Goal: Information Seeking & Learning: Learn about a topic

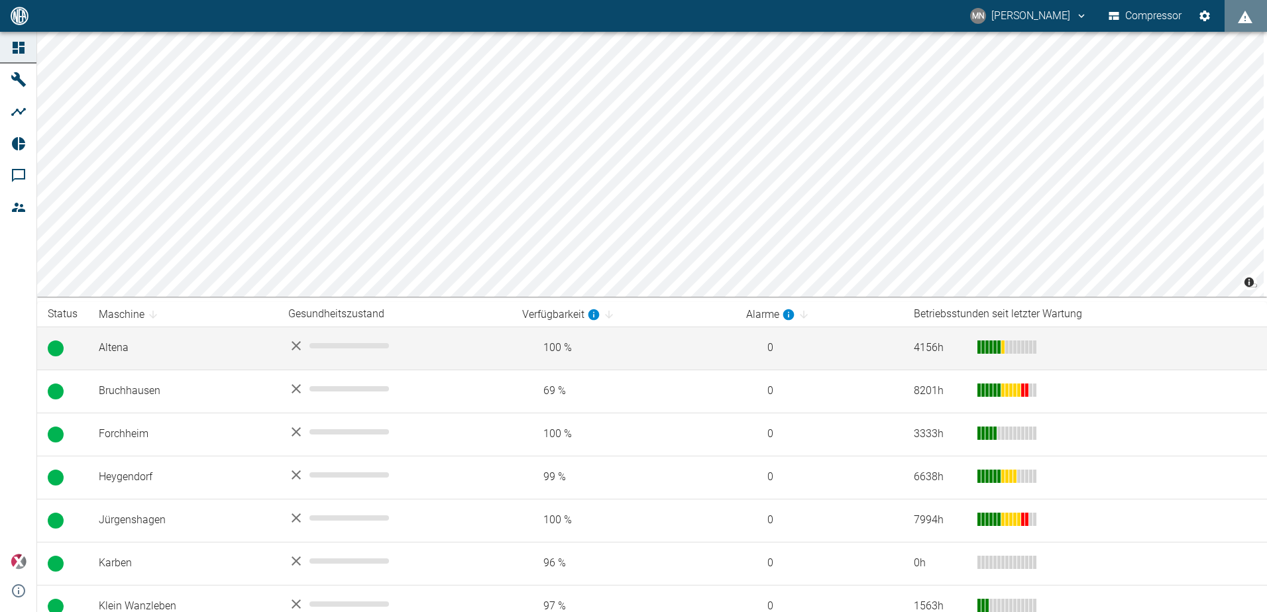
scroll to position [53, 0]
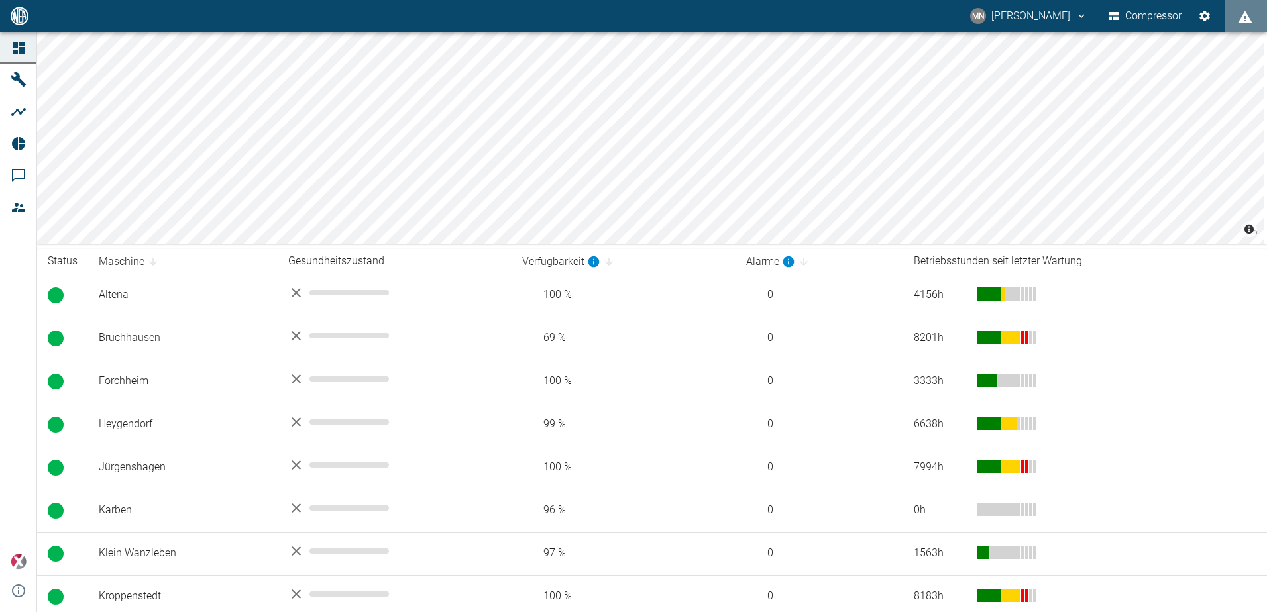
click at [1137, 12] on button "Compressor" at bounding box center [1145, 16] width 79 height 24
click at [1244, 16] on icon "displayAlerts" at bounding box center [1245, 17] width 15 height 13
click at [23, 146] on div at bounding box center [633, 306] width 1267 height 612
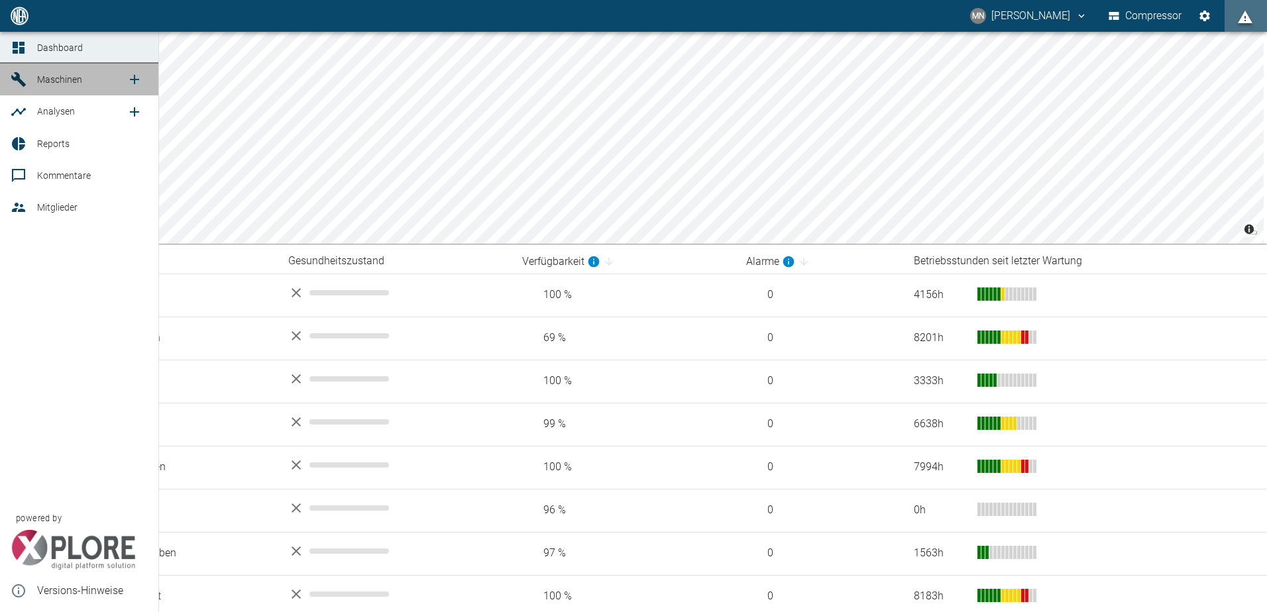
click at [13, 76] on icon at bounding box center [19, 80] width 16 height 16
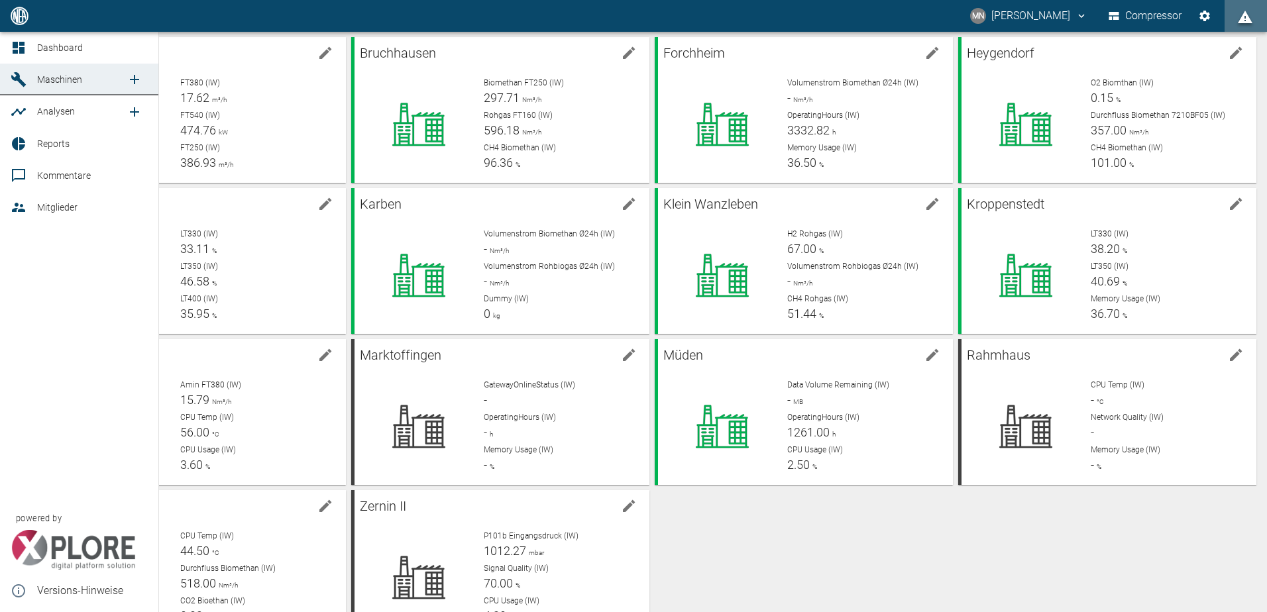
click at [11, 112] on icon at bounding box center [19, 112] width 16 height 16
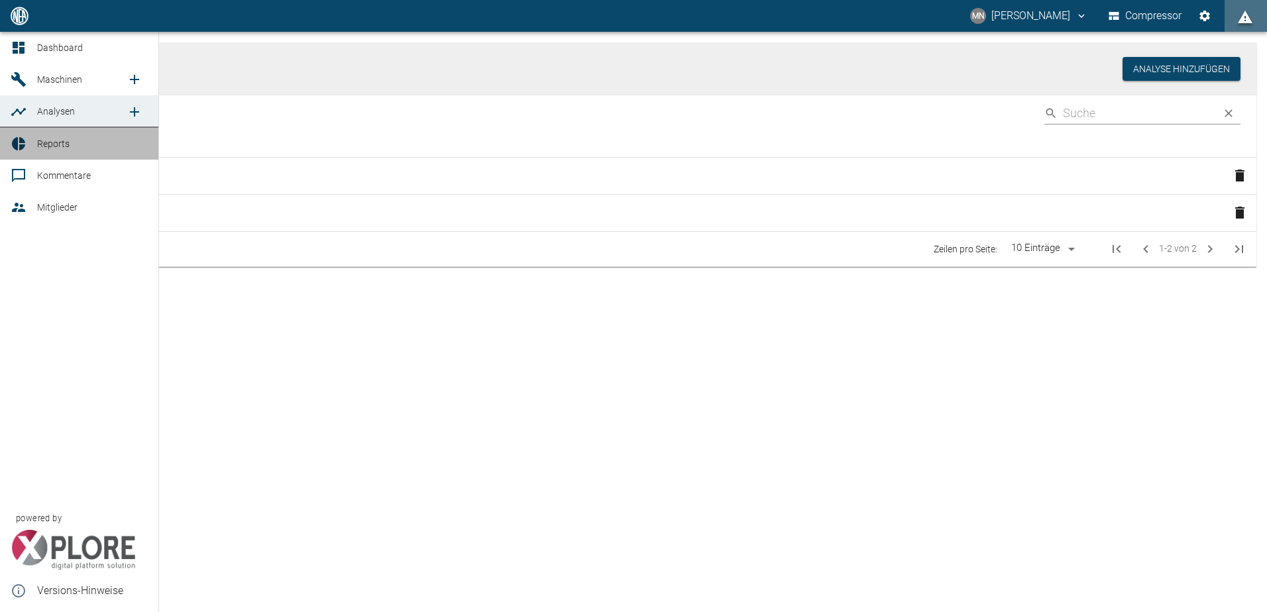
click at [13, 142] on icon at bounding box center [18, 143] width 13 height 13
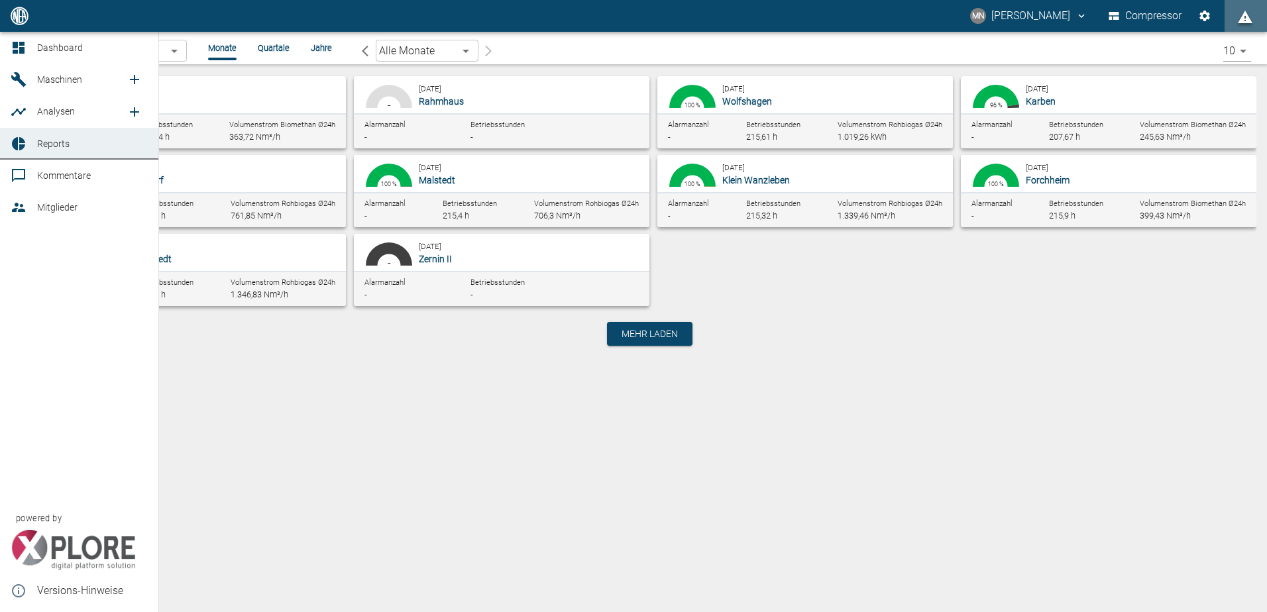
click at [14, 170] on icon at bounding box center [18, 175] width 13 height 13
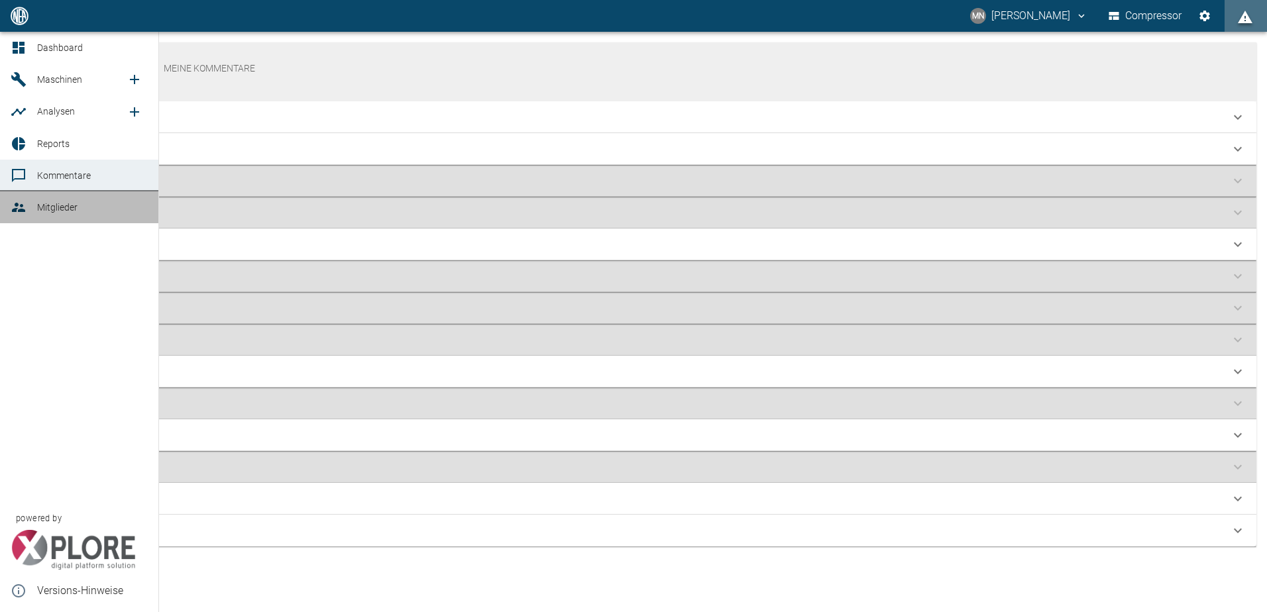
click at [16, 208] on icon at bounding box center [19, 207] width 16 height 16
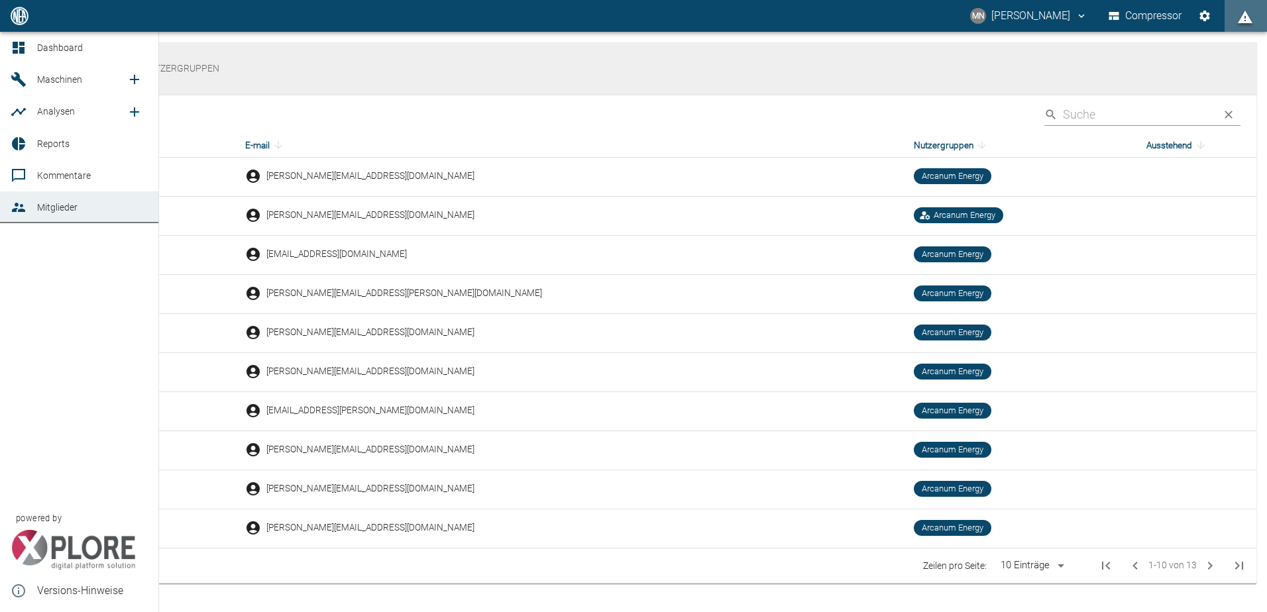
click at [13, 76] on icon at bounding box center [19, 80] width 16 height 16
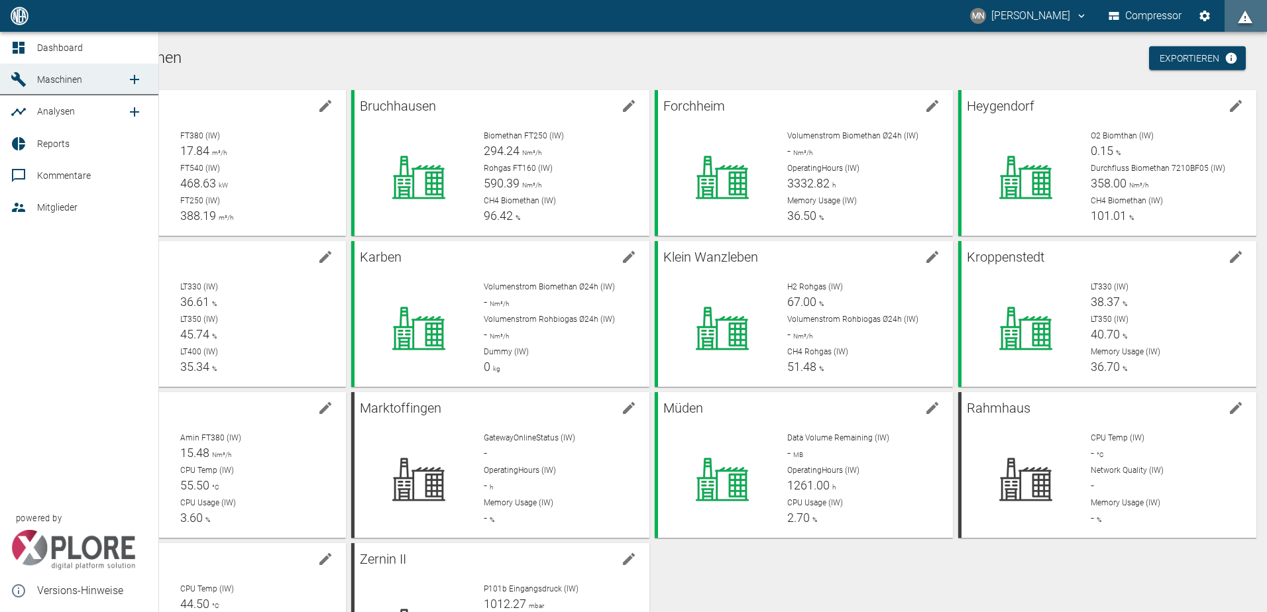
click at [37, 45] on span "Dashboard" at bounding box center [60, 47] width 46 height 11
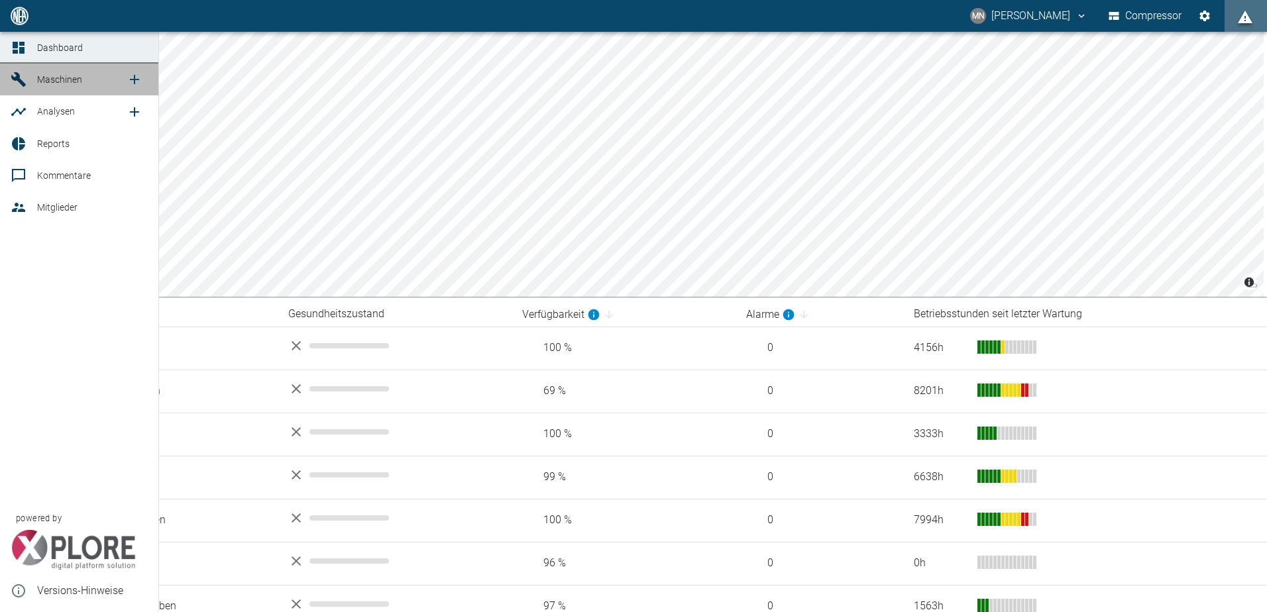
click at [66, 77] on span "Maschinen" at bounding box center [59, 79] width 45 height 11
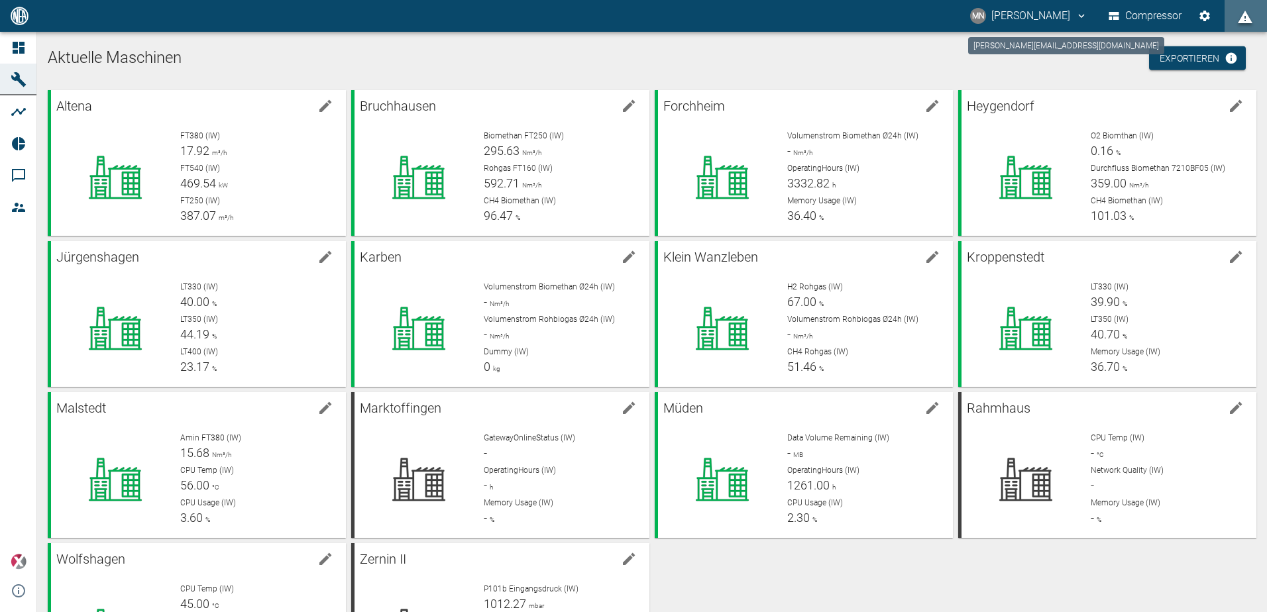
click at [1079, 18] on icon "neumann@arcanum-energy.de" at bounding box center [1081, 16] width 12 height 12
click at [1079, 18] on div at bounding box center [633, 306] width 1267 height 612
click at [262, 137] on p "FT380 (IW)" at bounding box center [257, 136] width 155 height 12
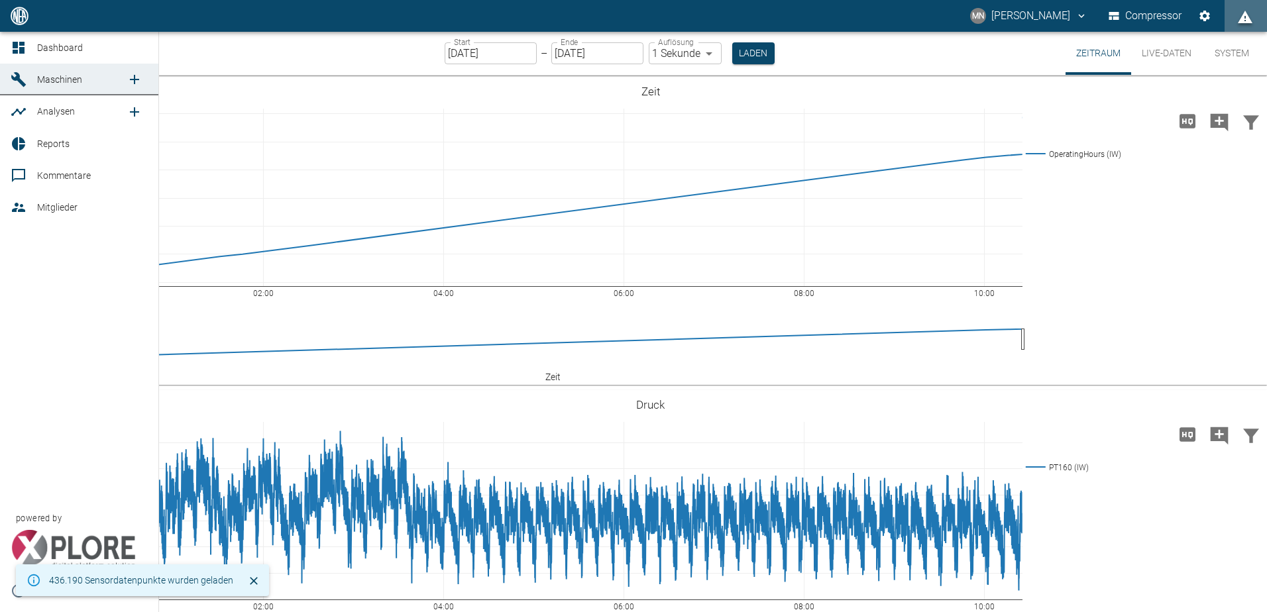
click at [15, 45] on icon at bounding box center [19, 48] width 12 height 12
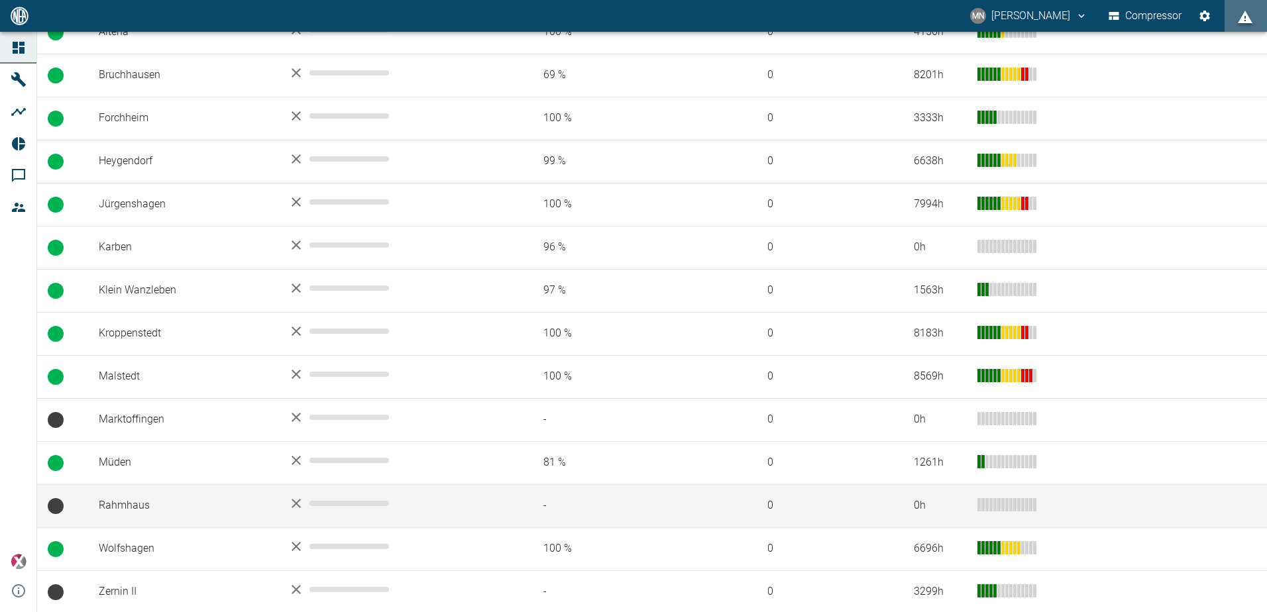
scroll to position [318, 0]
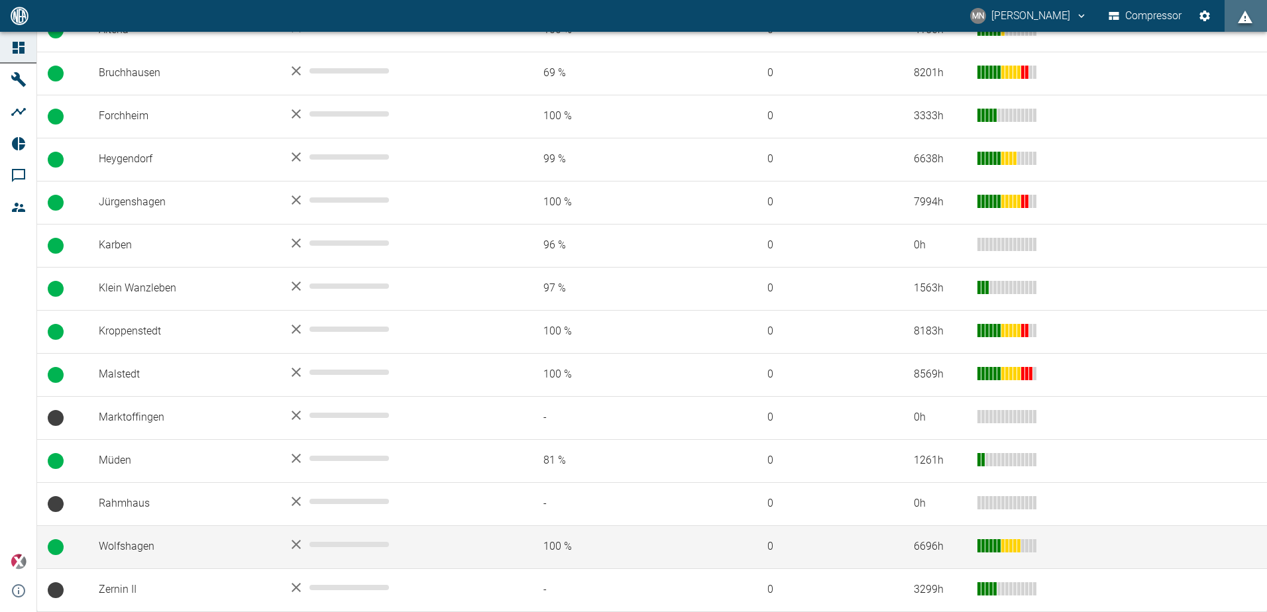
click at [140, 545] on td "Wolfshagen" at bounding box center [182, 546] width 189 height 43
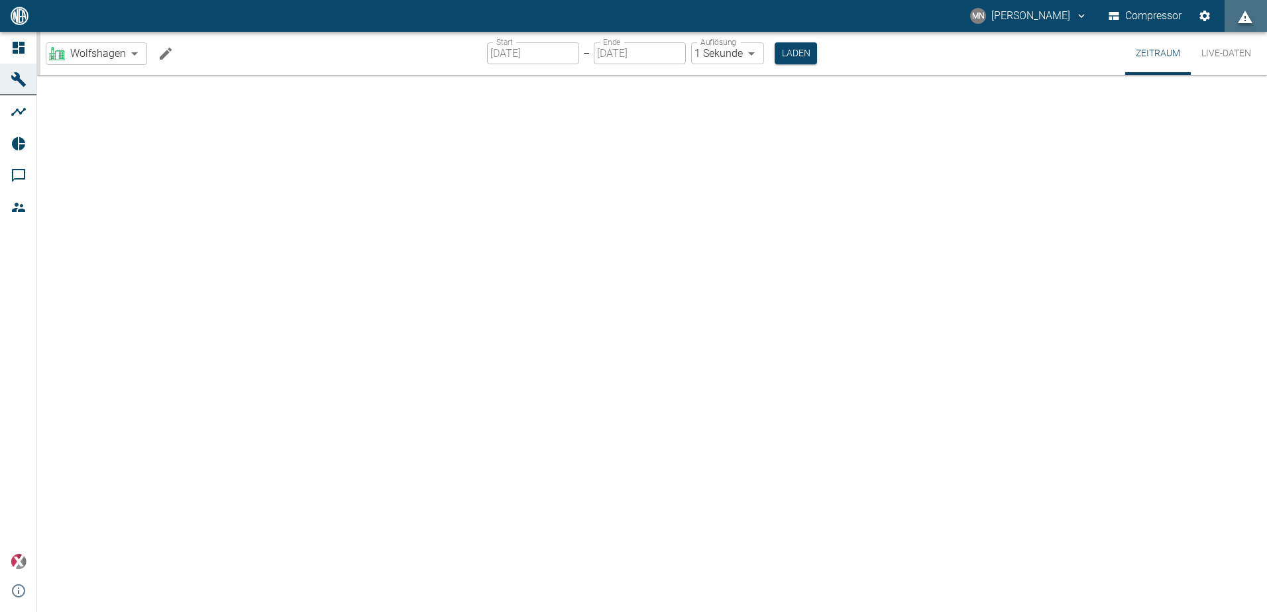
type input "2min"
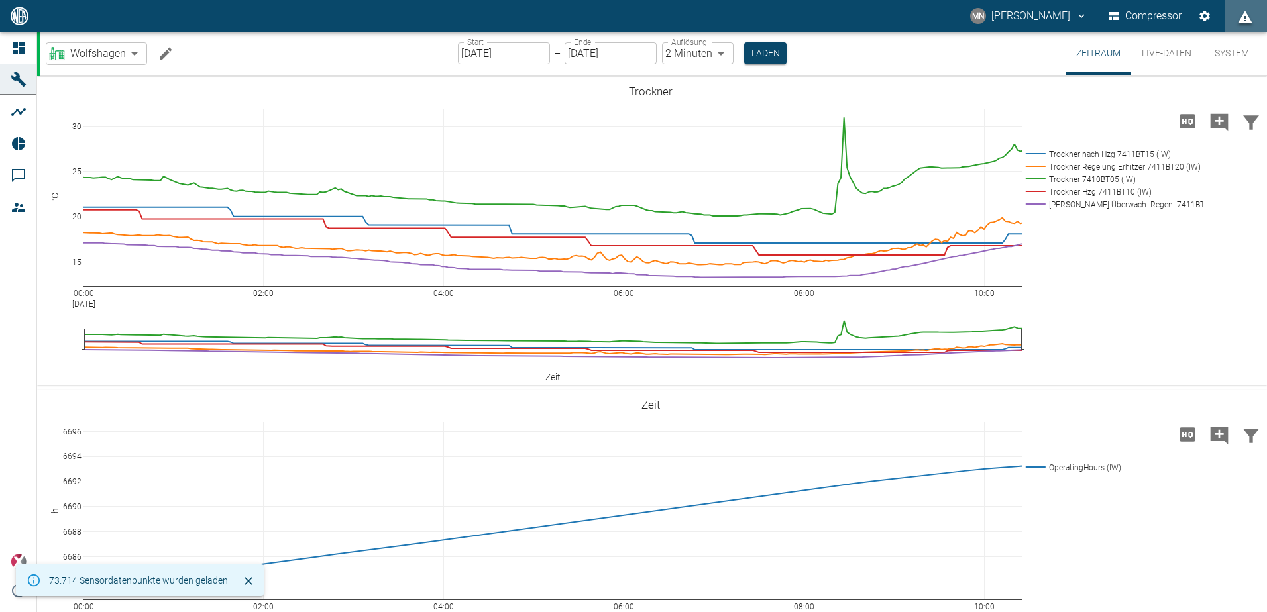
click at [1174, 50] on button "Live-Daten" at bounding box center [1166, 53] width 71 height 43
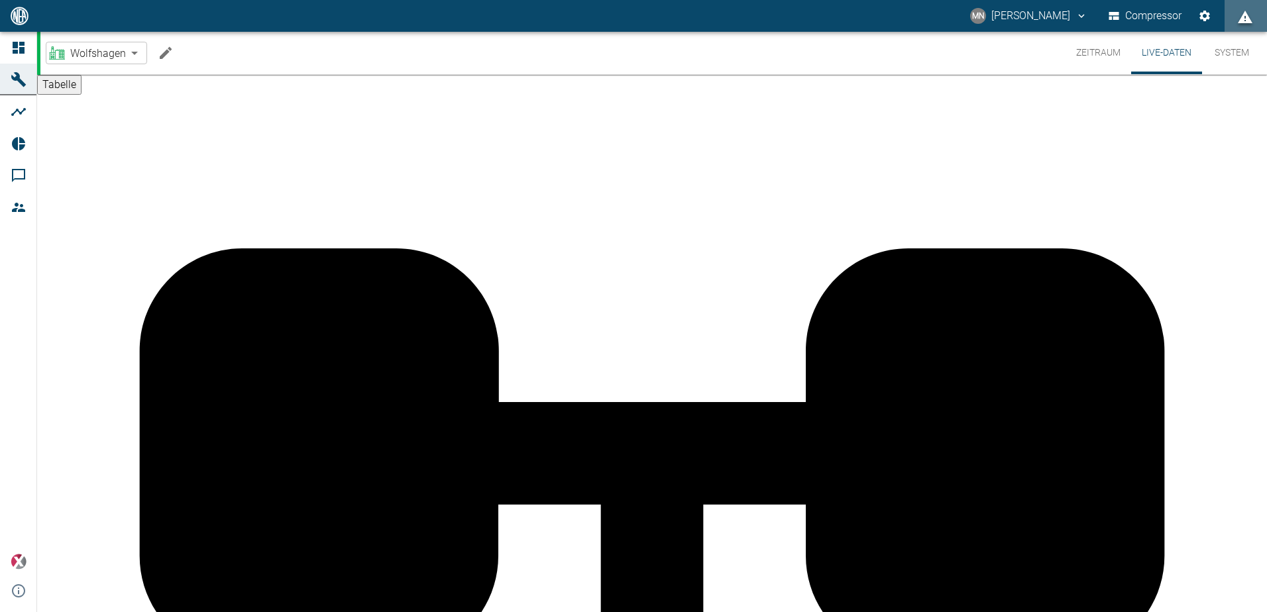
drag, startPoint x: 274, startPoint y: 97, endPoint x: 261, endPoint y: 102, distance: 14.0
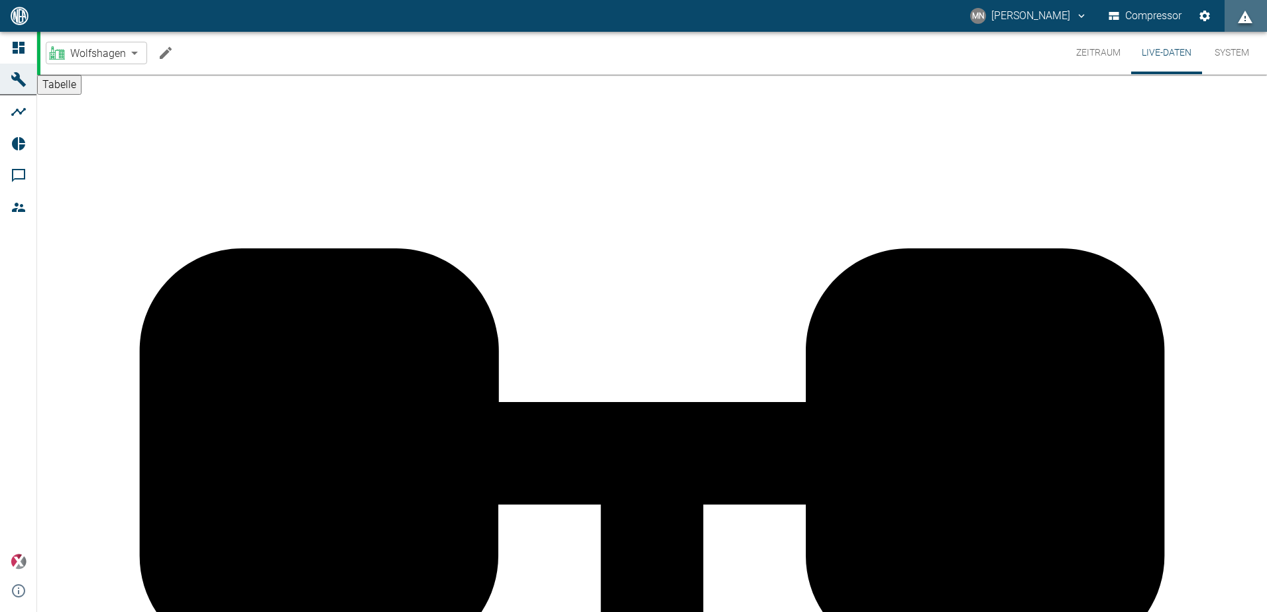
click at [138, 54] on body "MN [PERSON_NAME] Compressor Dashboard Maschinen Analysen Reports Kommentare Mit…" at bounding box center [633, 306] width 1267 height 612
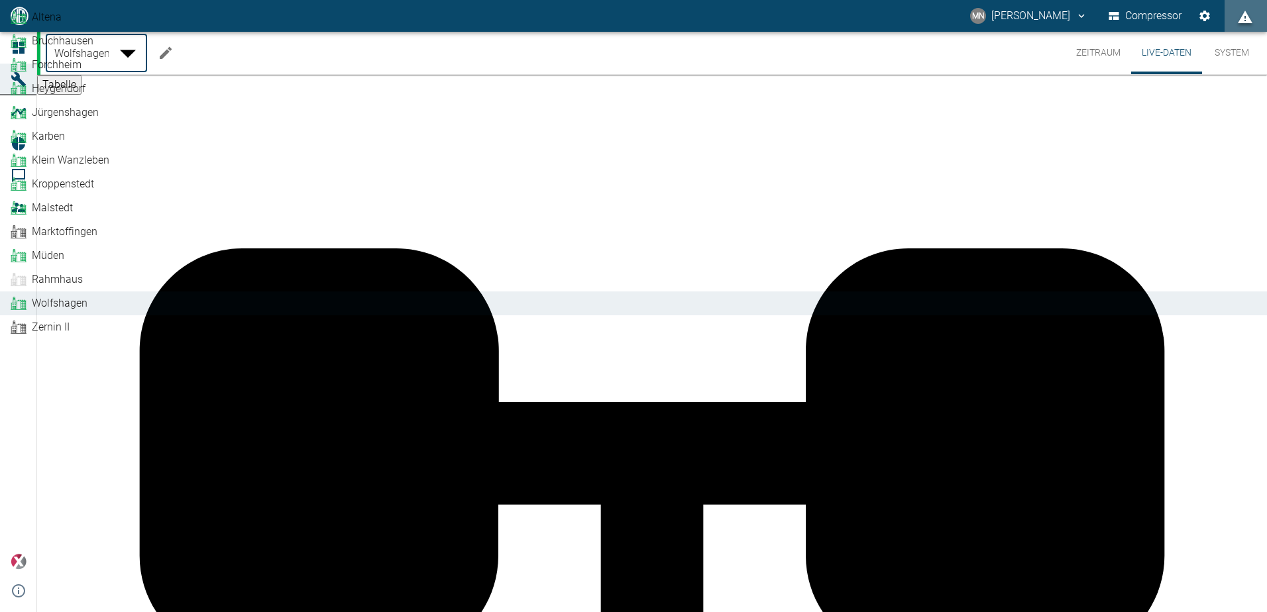
click at [93, 49] on span "Bruchhausen" at bounding box center [63, 41] width 62 height 16
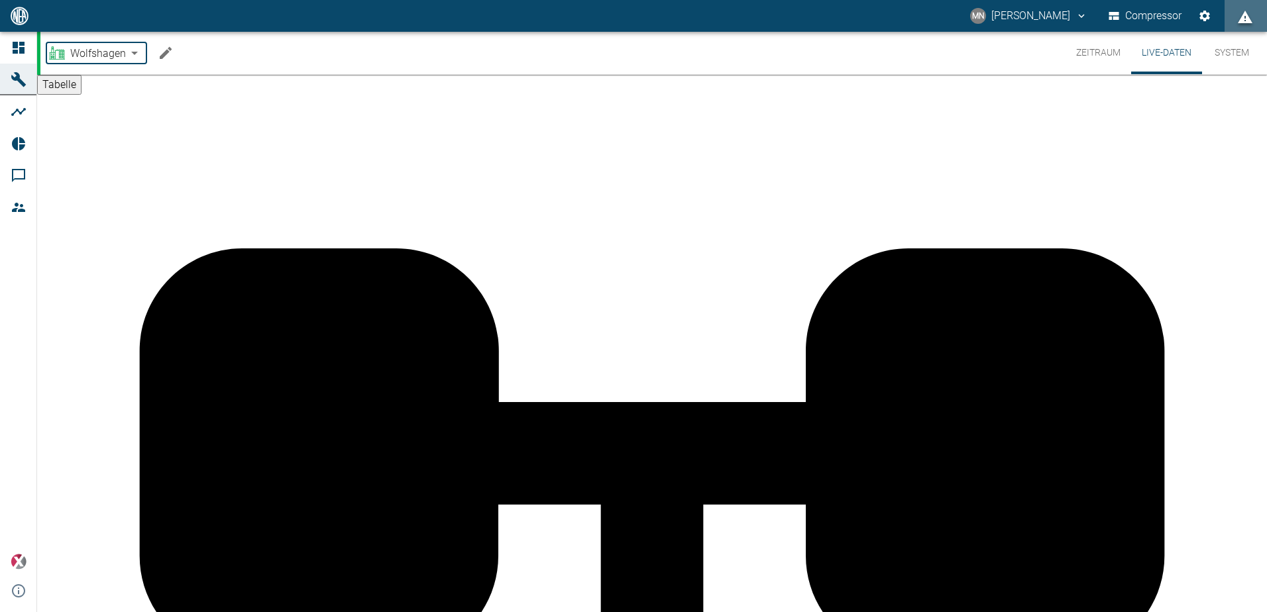
type input "af7d40c2-c812-4a17-a281-d871ce7187b0"
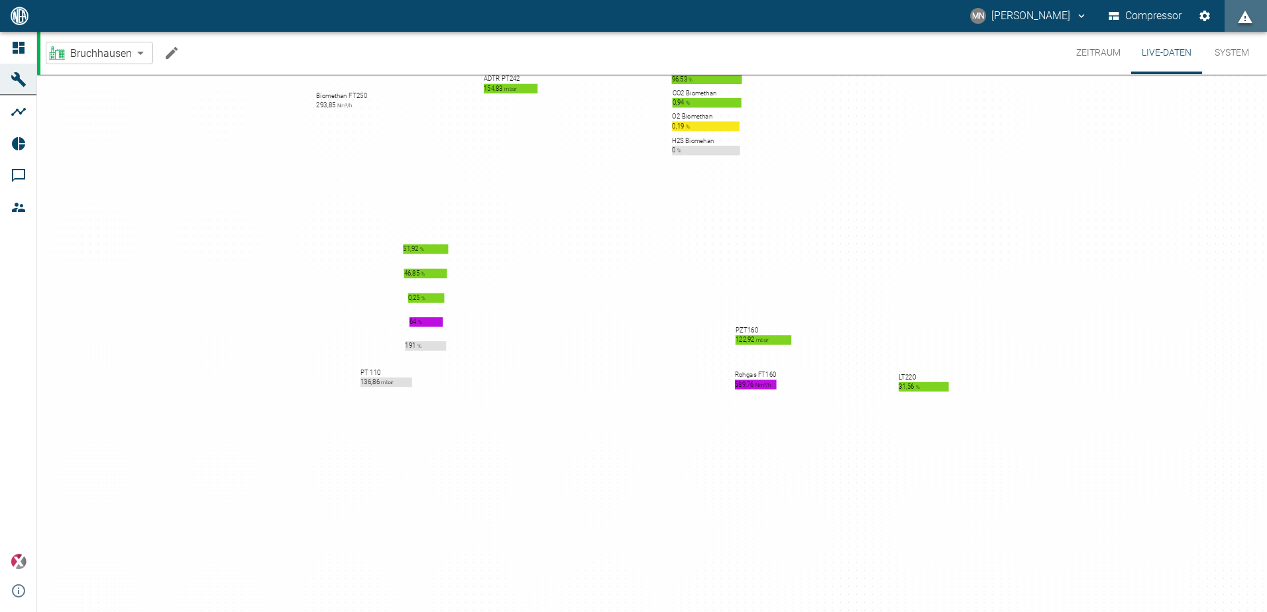
click at [1092, 357] on div "Rohgas FT160 589,76 Nm³/h Biomethan FT250 293,85 Nm³/h Biomehangebläse V240 49,…" at bounding box center [633, 362] width 1267 height 580
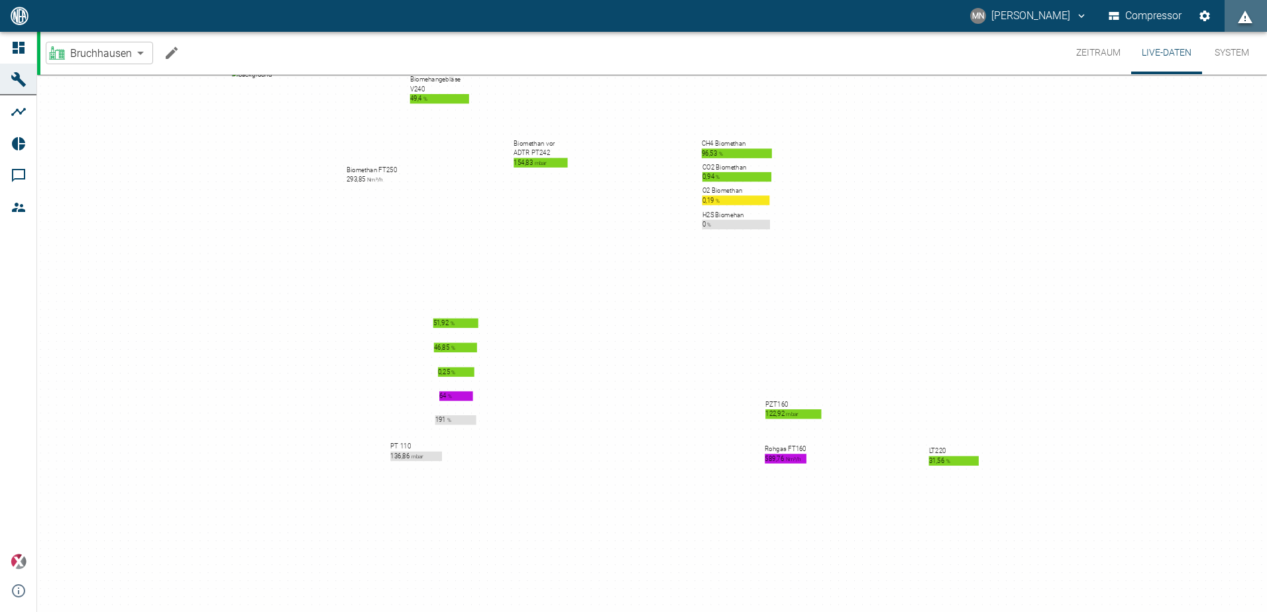
drag, startPoint x: 824, startPoint y: 250, endPoint x: 825, endPoint y: 325, distance: 74.9
click at [825, 325] on div "Rohgas FT160 589,76 Nm³/h Biomethan FT250 293,85 Nm³/h Biomehangebläse V240 49,…" at bounding box center [633, 362] width 1267 height 580
